Goal: Navigation & Orientation: Find specific page/section

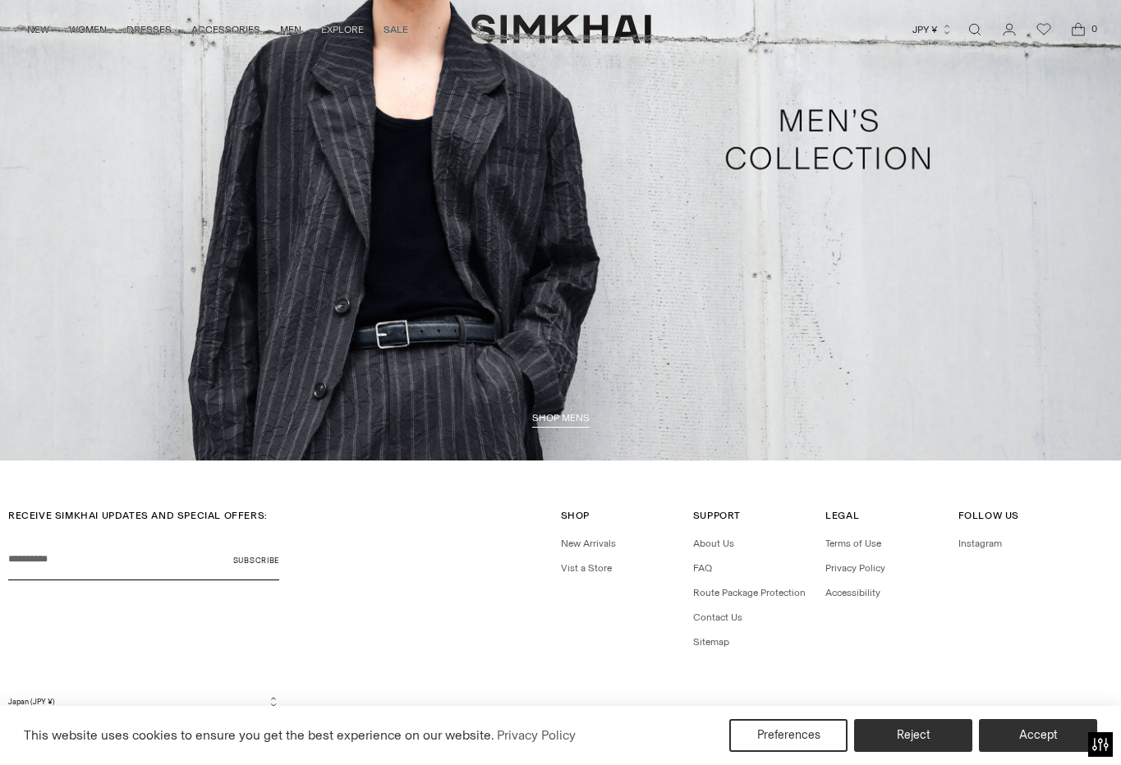
scroll to position [3883, 0]
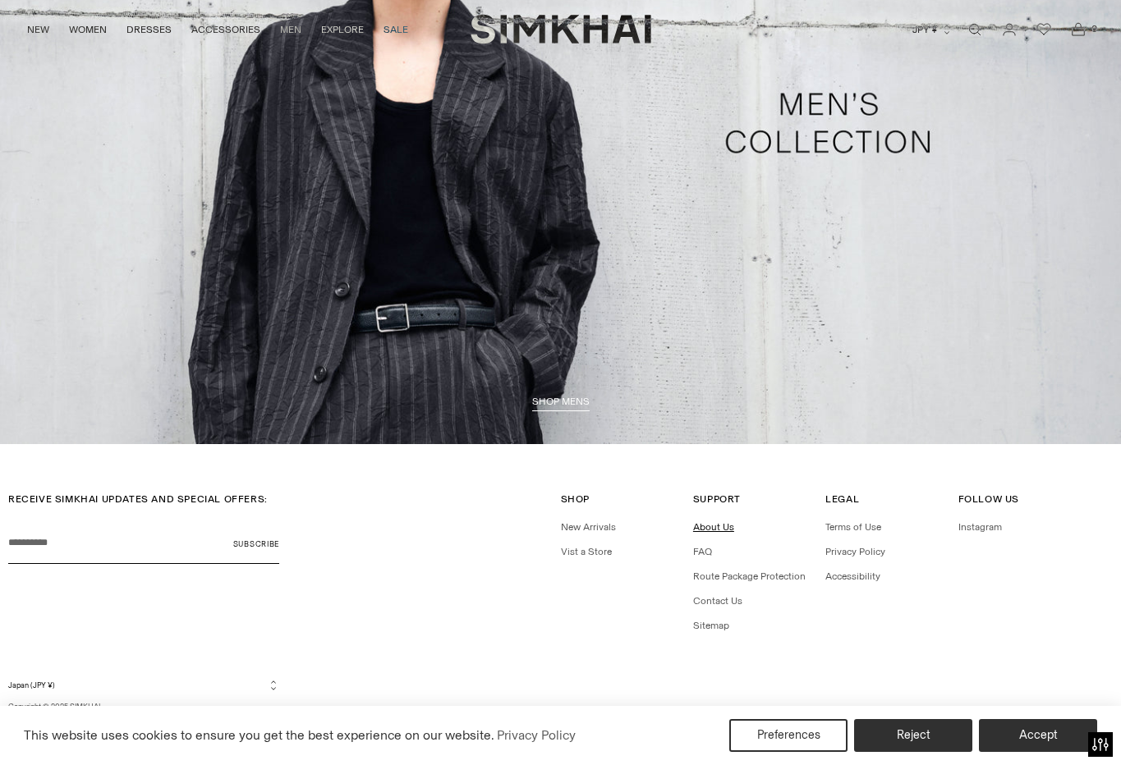
click at [720, 528] on link "About Us" at bounding box center [713, 526] width 41 height 11
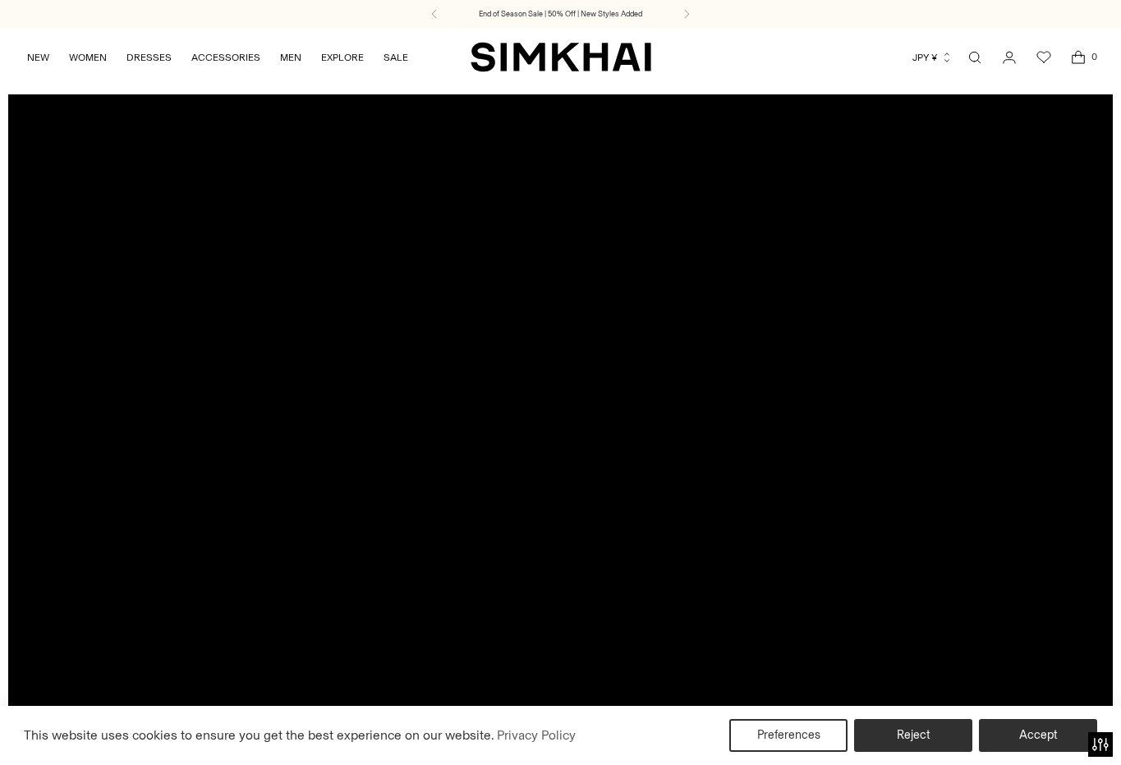
click at [569, 407] on div at bounding box center [560, 407] width 1105 height 626
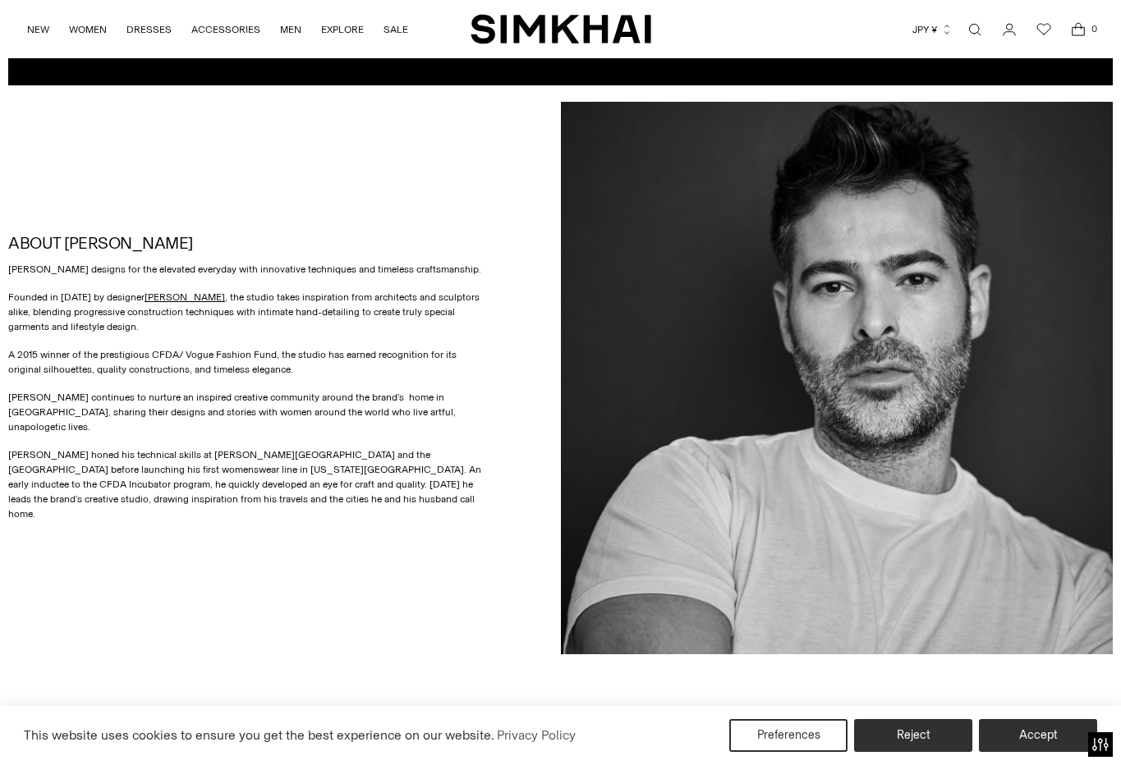
scroll to position [845, 0]
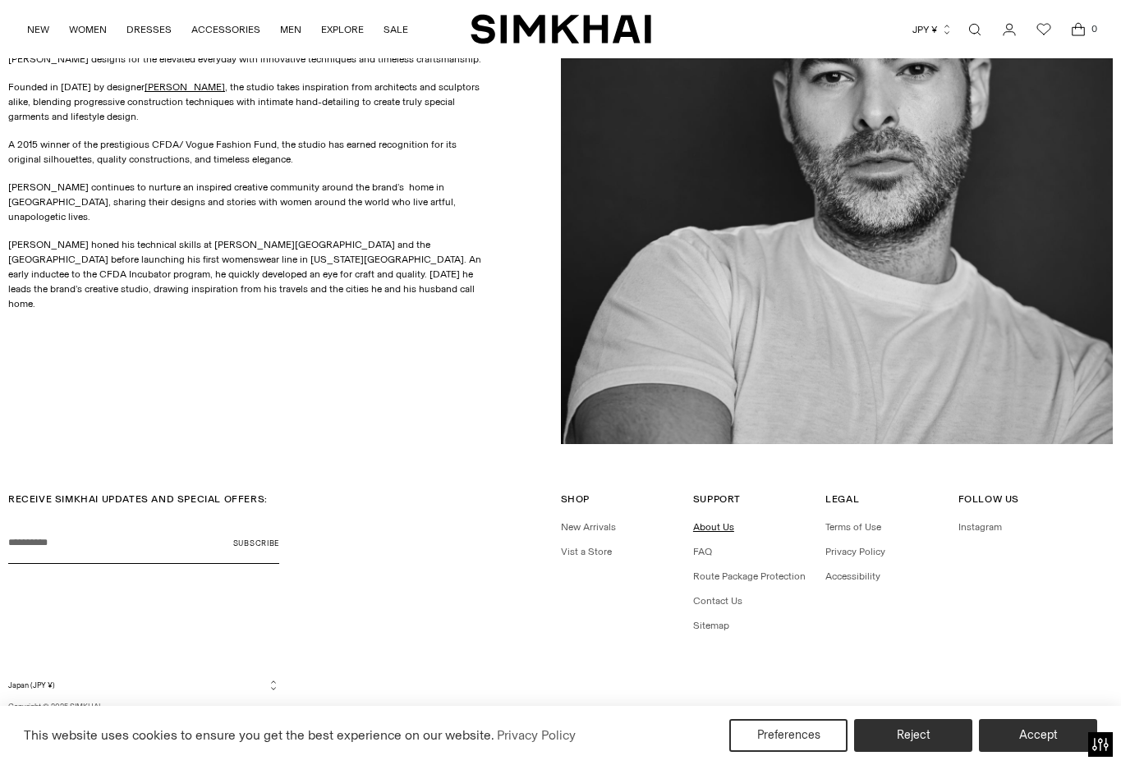
click at [723, 525] on link "About Us" at bounding box center [713, 526] width 41 height 11
